Goal: Transaction & Acquisition: Download file/media

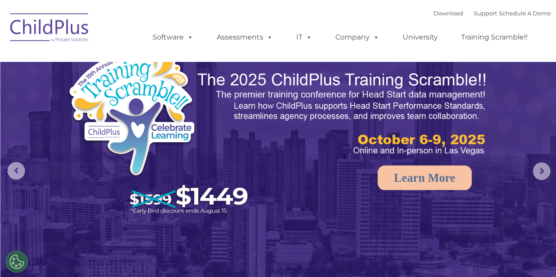
select select "MEDIUM"
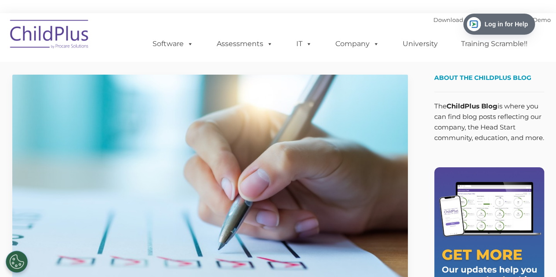
click at [80, 42] on img at bounding box center [50, 36] width 88 height 44
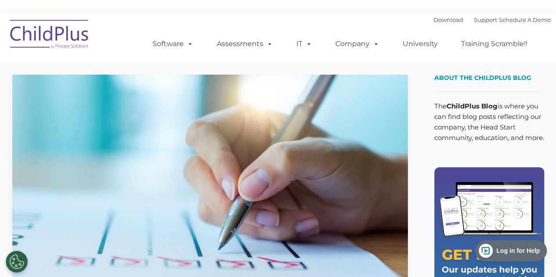
drag, startPoint x: 476, startPoint y: 27, endPoint x: 518, endPoint y: 296, distance: 272.4
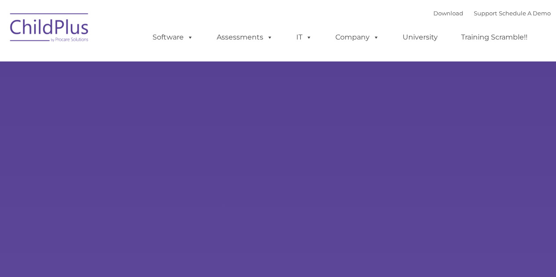
type input ""
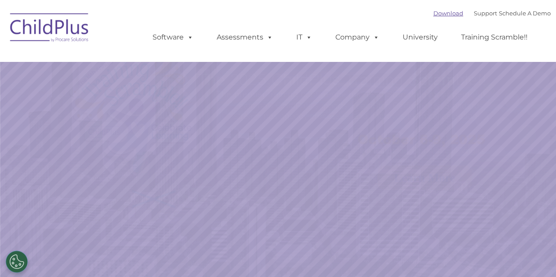
select select "MEDIUM"
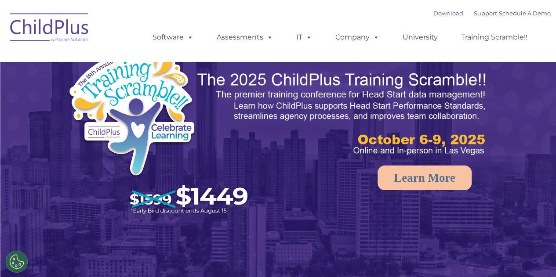
click at [449, 10] on link "Download" at bounding box center [449, 13] width 30 height 7
select select "MEDIUM"
